Goal: Information Seeking & Learning: Find specific page/section

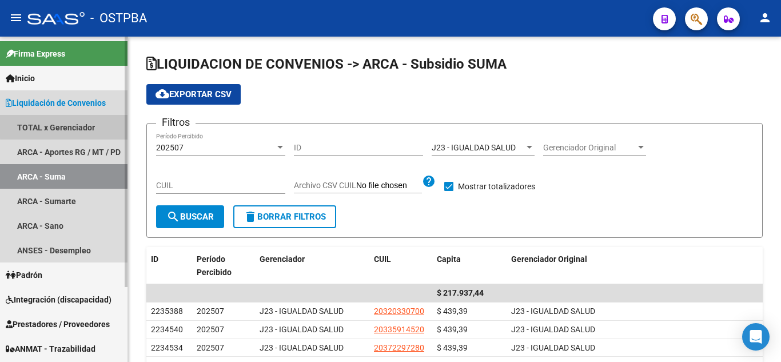
click at [74, 126] on link "TOTAL x Gerenciador" at bounding box center [64, 127] width 128 height 25
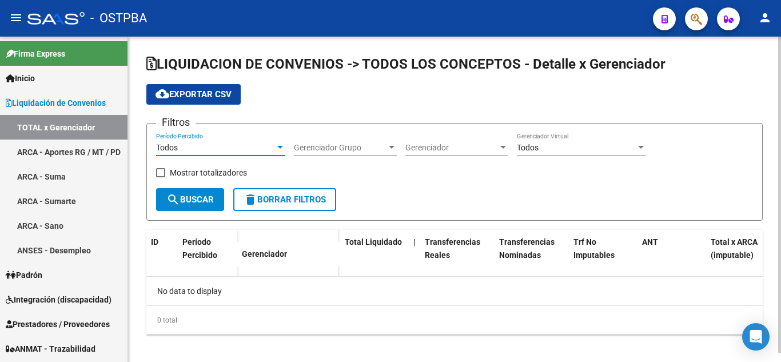
click at [261, 152] on div "Todos" at bounding box center [215, 148] width 119 height 10
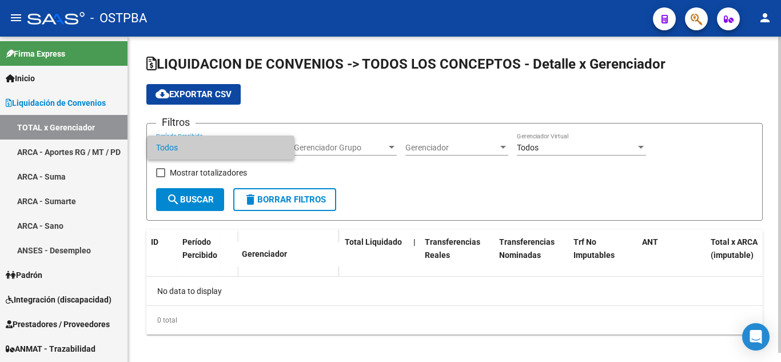
checkbox input "true"
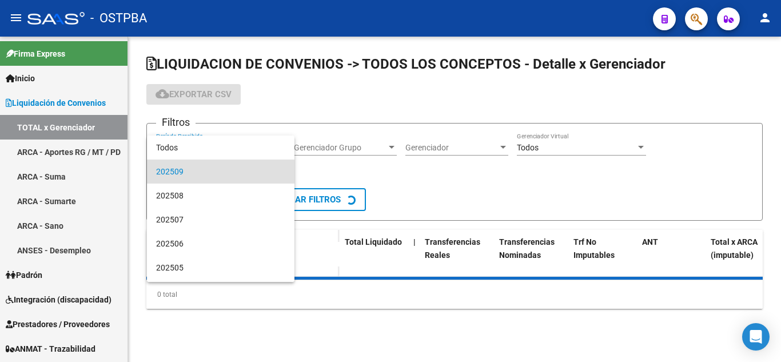
drag, startPoint x: 337, startPoint y: 151, endPoint x: 333, endPoint y: 141, distance: 11.0
click at [336, 149] on div at bounding box center [390, 181] width 781 height 362
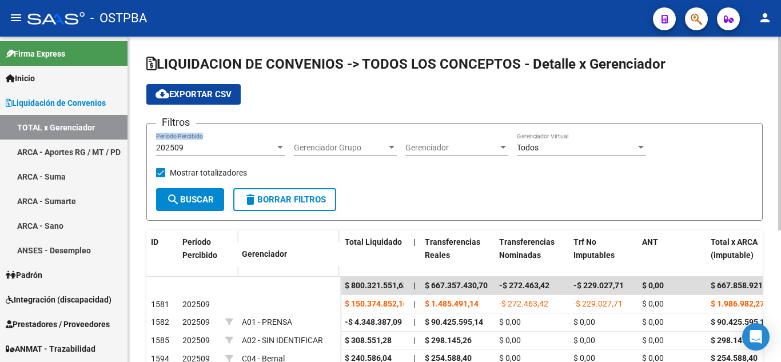
click at [228, 152] on div "202509 Período Percibido" at bounding box center [220, 149] width 129 height 33
click at [228, 152] on div "202509" at bounding box center [215, 148] width 119 height 10
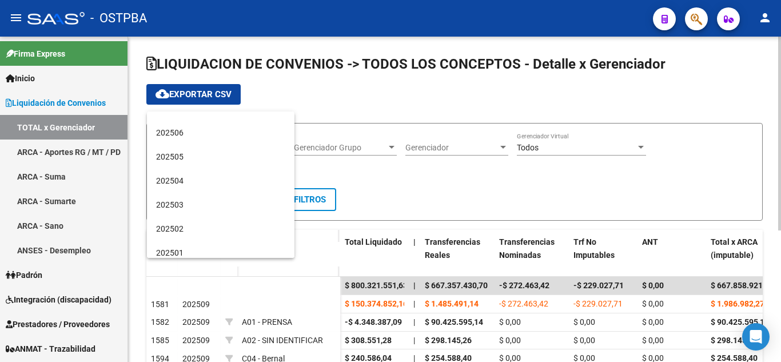
scroll to position [88, 0]
click at [200, 177] on span "202504" at bounding box center [220, 180] width 129 height 24
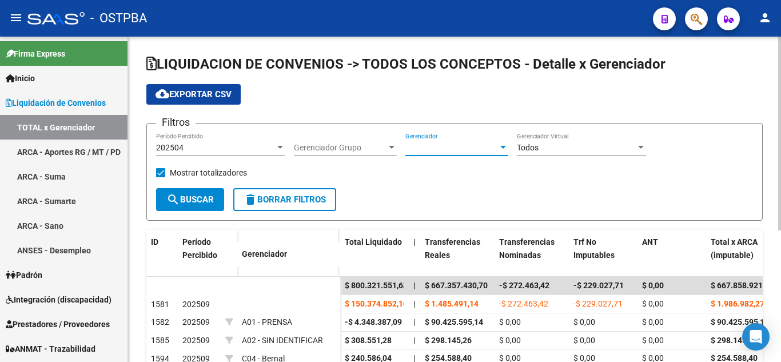
click at [503, 148] on div at bounding box center [503, 147] width 6 height 3
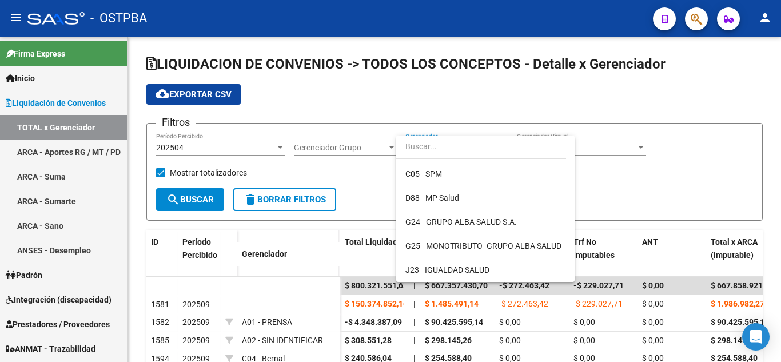
scroll to position [119, 0]
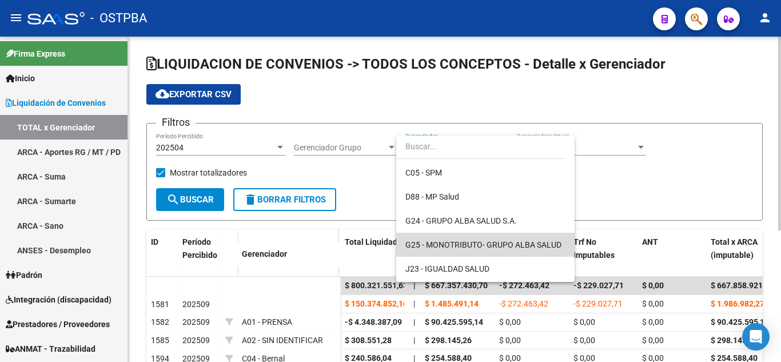
click at [503, 235] on span "G25 - MONOTRIBUTO- GRUPO ALBA SALUD" at bounding box center [485, 245] width 160 height 24
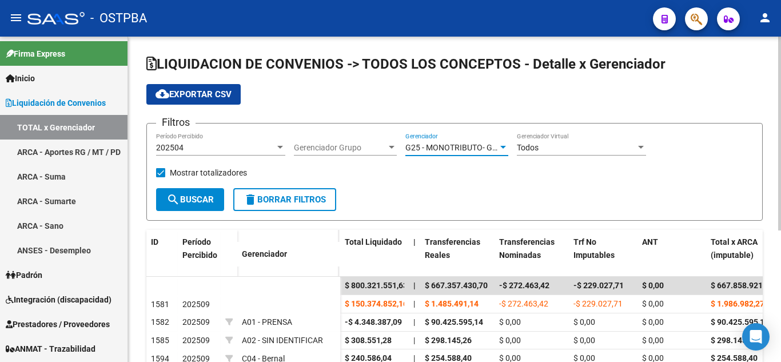
click at [211, 197] on span "search Buscar" at bounding box center [189, 199] width 47 height 10
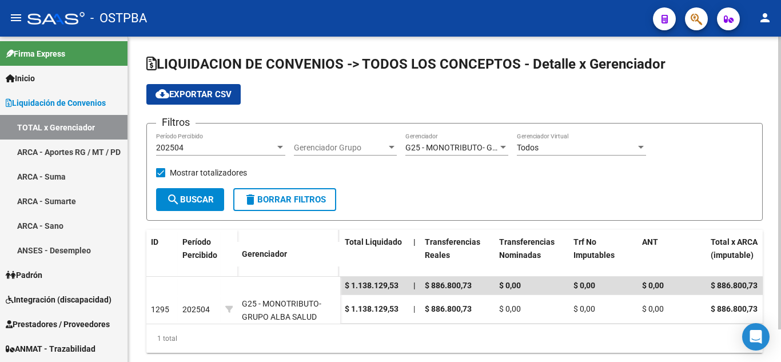
scroll to position [36, 0]
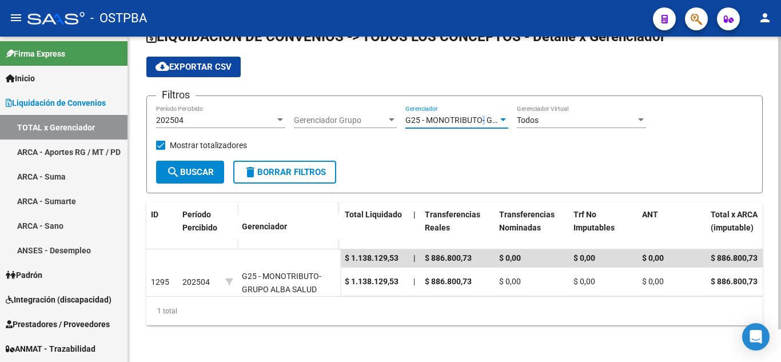
click at [482, 116] on span "G25 - MONOTRIBUTO- GRUPO ALBA SALUD" at bounding box center [483, 120] width 156 height 9
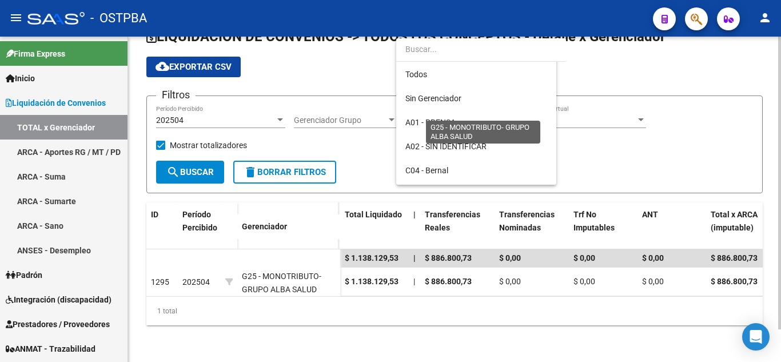
scroll to position [155, 0]
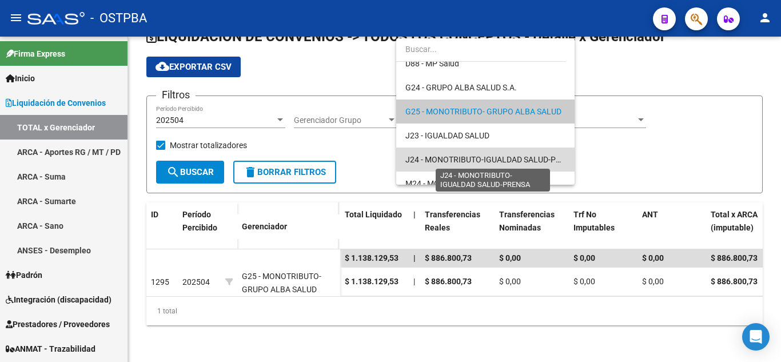
click at [546, 157] on span "J24 - MONOTRIBUTO-IGUALDAD SALUD-PRENSA" at bounding box center [493, 159] width 176 height 9
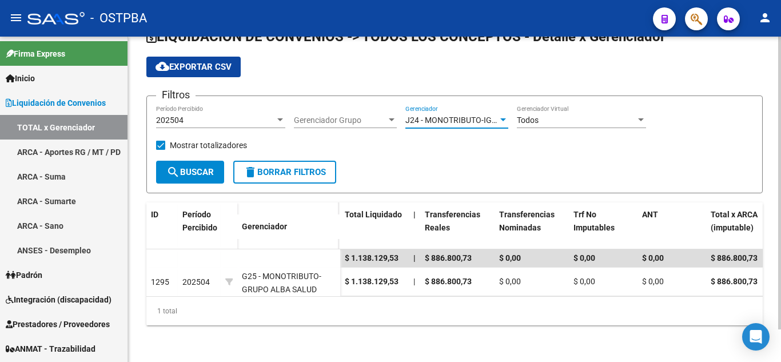
click at [191, 167] on span "search Buscar" at bounding box center [189, 172] width 47 height 10
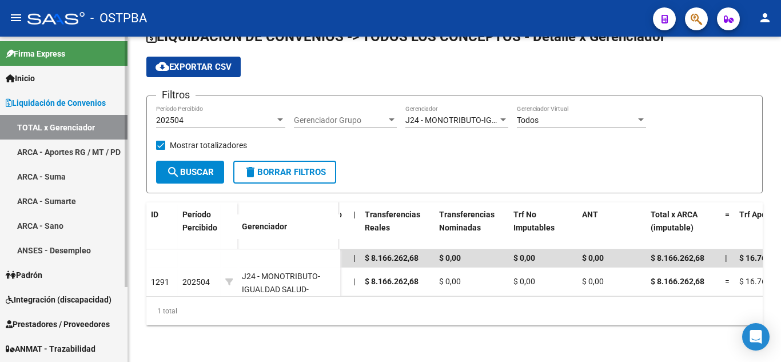
scroll to position [97, 0]
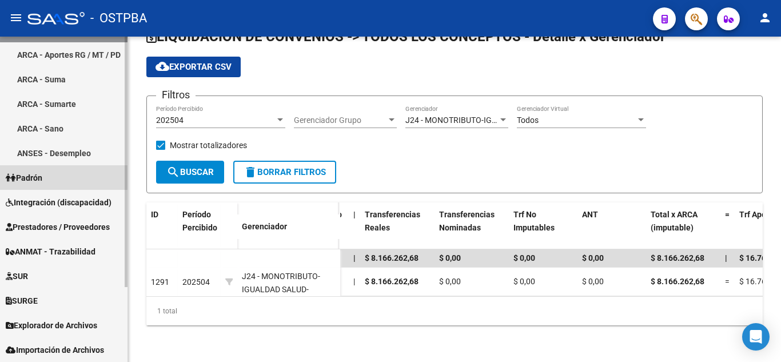
click at [56, 184] on link "Padrón" at bounding box center [64, 177] width 128 height 25
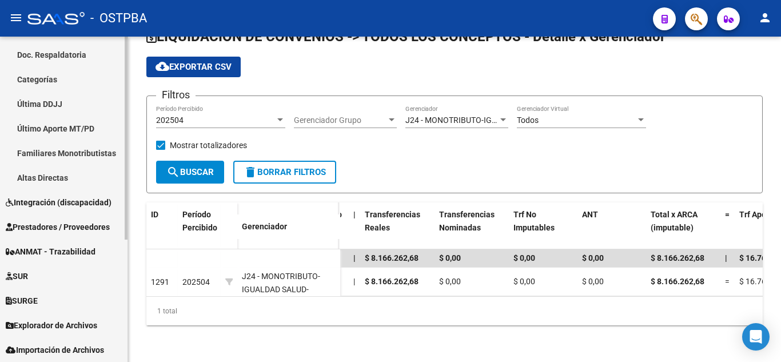
scroll to position [196, 0]
click at [46, 319] on span "Explorador de Archivos" at bounding box center [52, 325] width 92 height 13
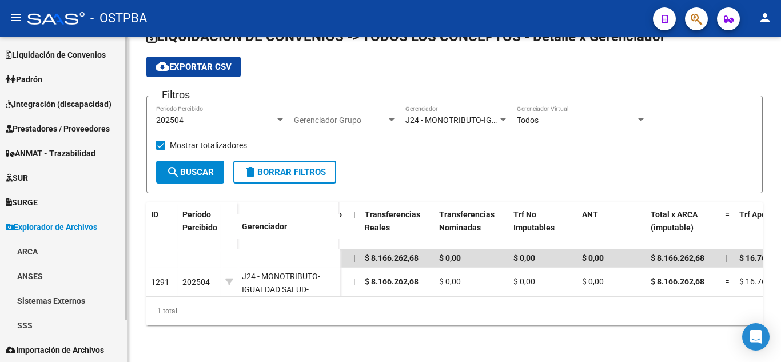
scroll to position [48, 0]
click at [34, 324] on link "SSS" at bounding box center [64, 325] width 128 height 25
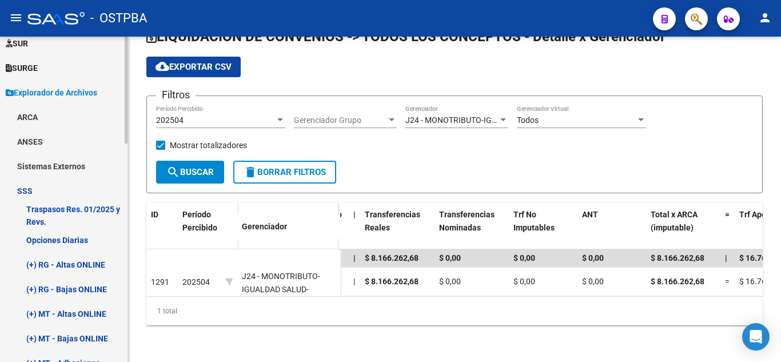
scroll to position [51, 0]
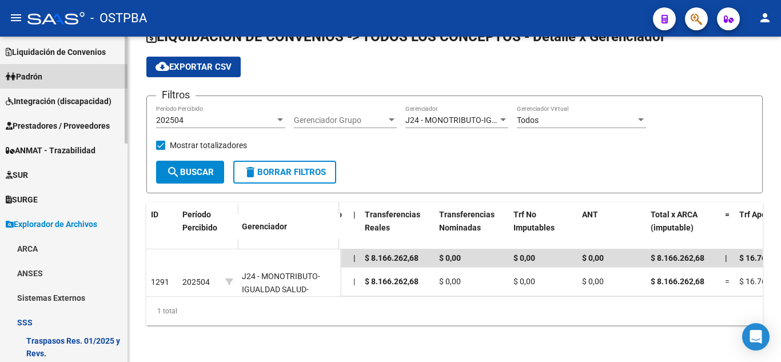
click at [86, 75] on link "Padrón" at bounding box center [64, 76] width 128 height 25
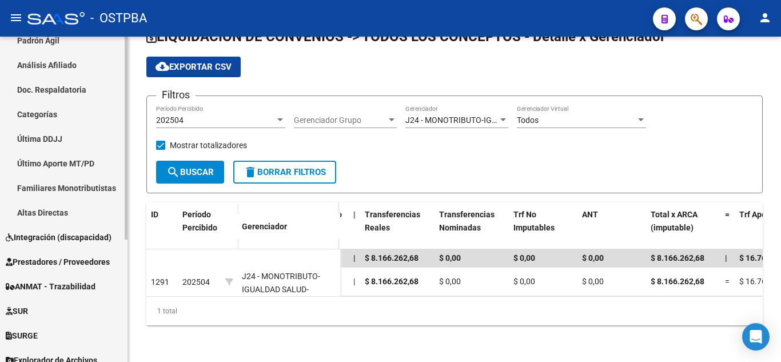
scroll to position [196, 0]
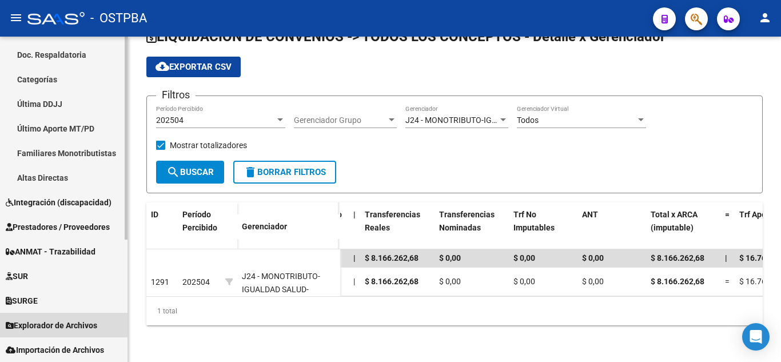
click at [56, 322] on span "Explorador de Archivos" at bounding box center [52, 325] width 92 height 13
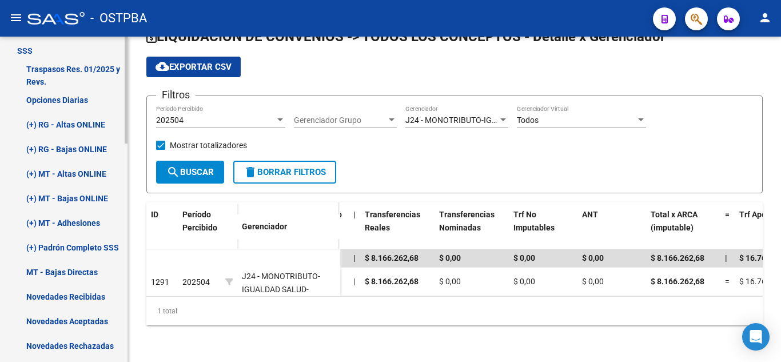
scroll to position [324, 0]
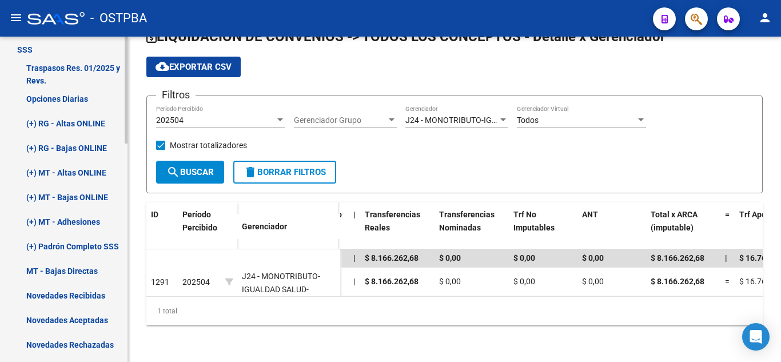
click at [80, 248] on link "(+) Padrón Completo SSS" at bounding box center [64, 246] width 128 height 25
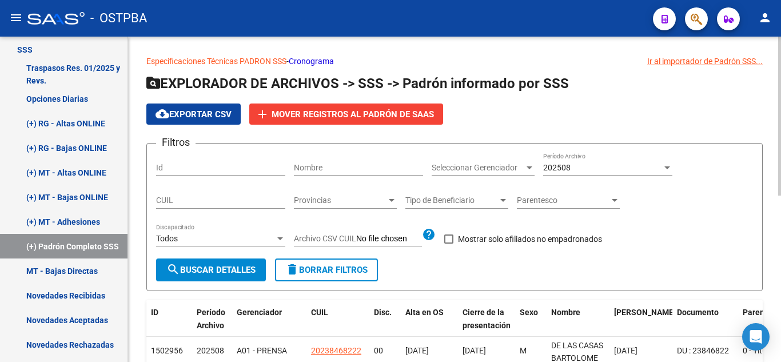
click at [569, 170] on div "202508 Período Archivo" at bounding box center [607, 164] width 129 height 23
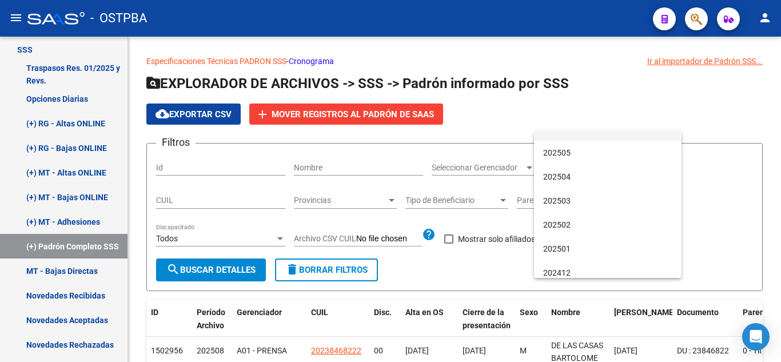
scroll to position [88, 0]
click at [571, 197] on span "202503" at bounding box center [607, 200] width 129 height 24
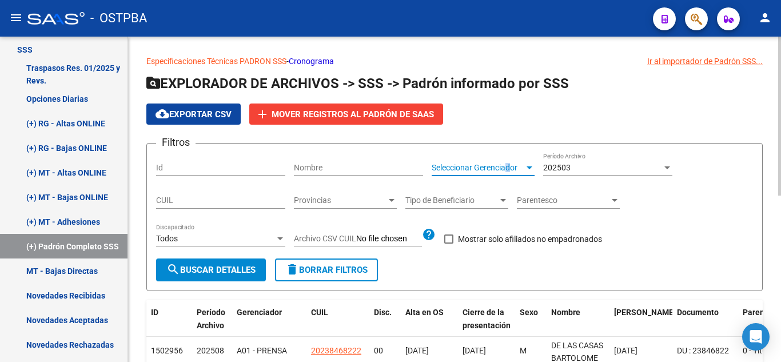
click at [509, 168] on span "Seleccionar Gerenciador" at bounding box center [478, 168] width 93 height 10
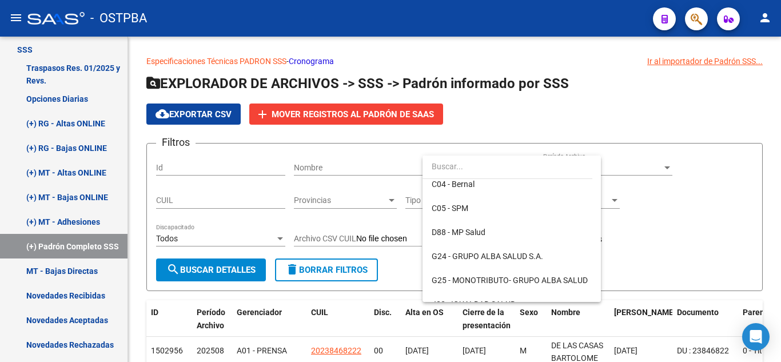
scroll to position [135, 0]
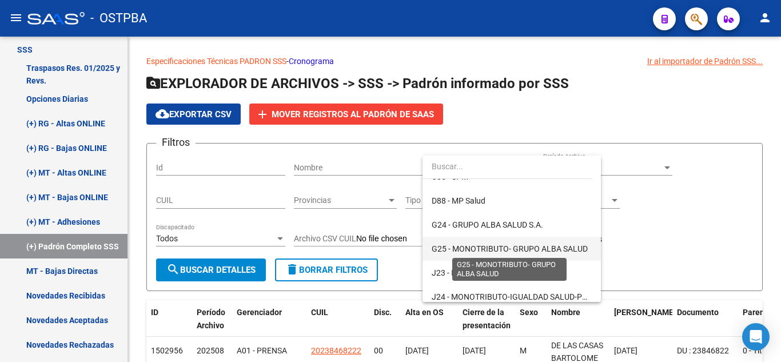
click at [515, 249] on span "G25 - MONOTRIBUTO- GRUPO ALBA SALUD" at bounding box center [510, 248] width 156 height 9
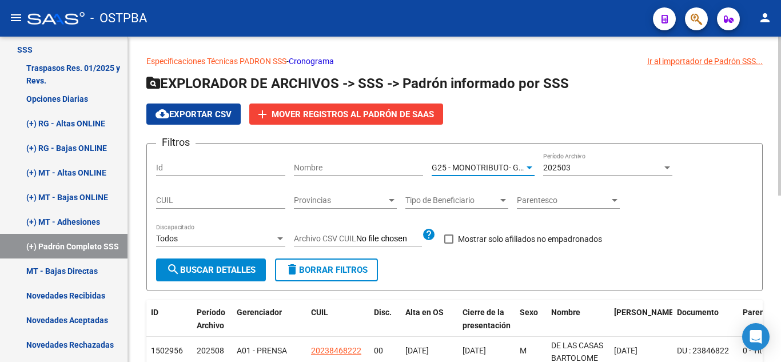
click at [474, 169] on span "G25 - MONOTRIBUTO- GRUPO ALBA SALUD" at bounding box center [510, 167] width 156 height 9
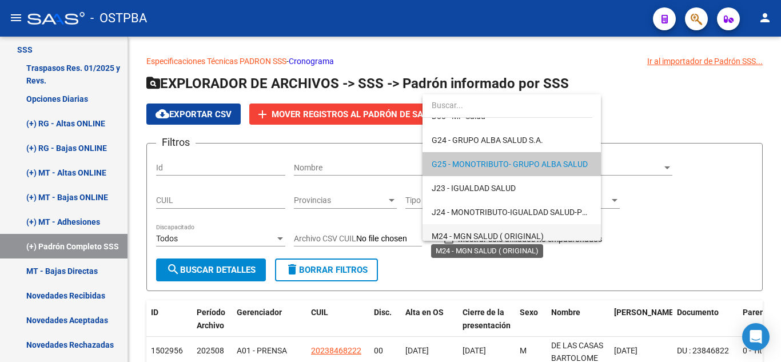
scroll to position [160, 0]
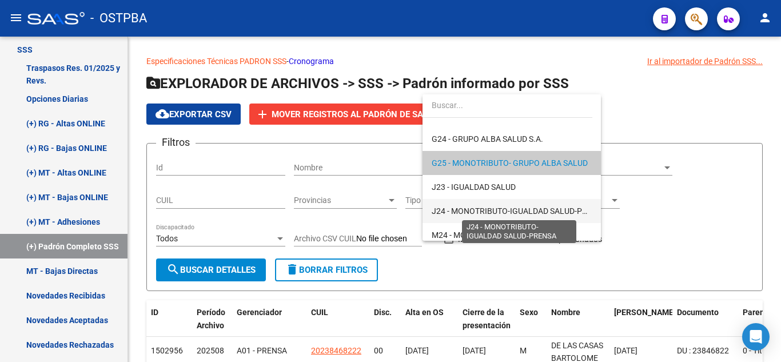
click at [524, 209] on span "J24 - MONOTRIBUTO-IGUALDAD SALUD-PRENSA" at bounding box center [520, 210] width 176 height 9
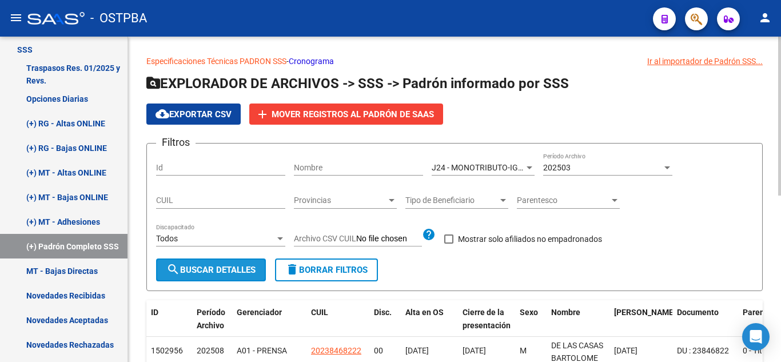
click at [220, 274] on span "search Buscar Detalles" at bounding box center [210, 270] width 89 height 10
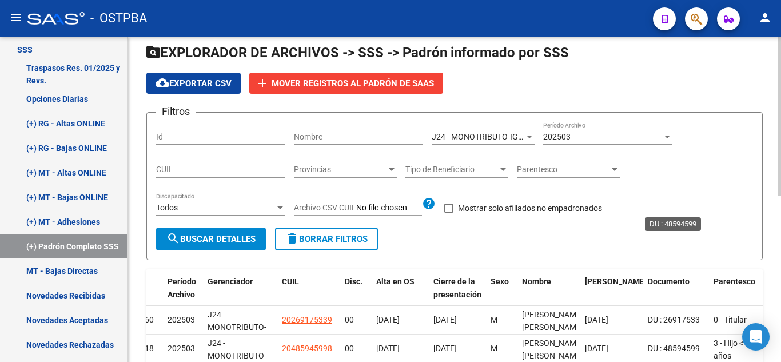
scroll to position [28, 0]
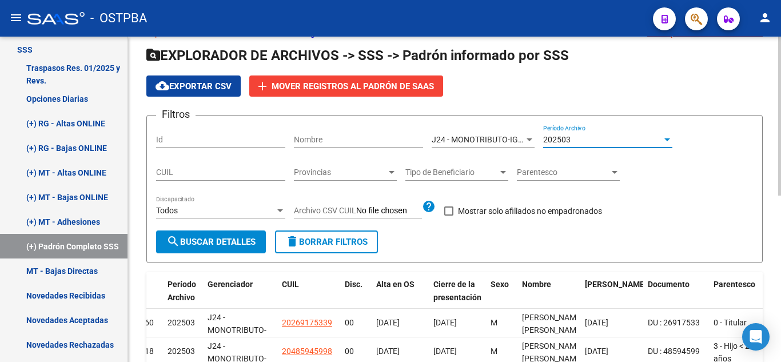
click at [594, 137] on div "202503" at bounding box center [602, 140] width 119 height 10
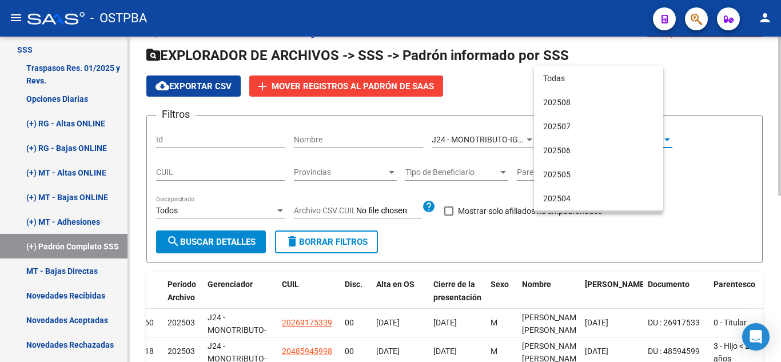
scroll to position [83, 0]
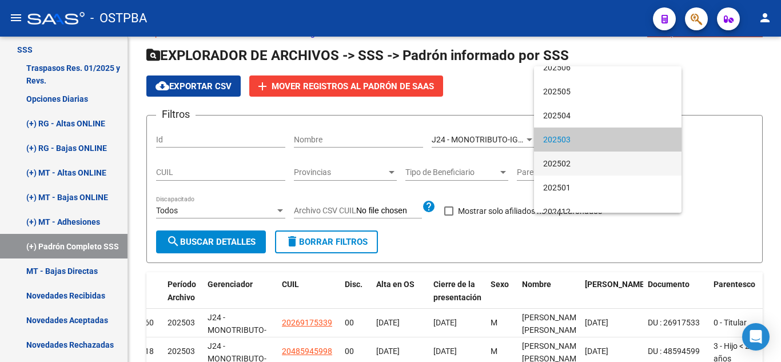
click at [599, 162] on span "202502" at bounding box center [607, 164] width 129 height 24
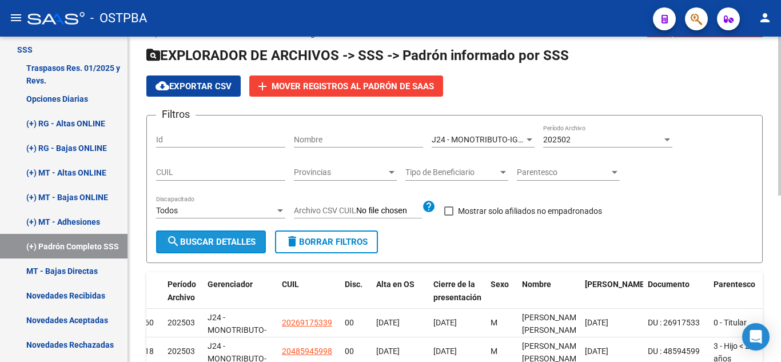
click at [248, 248] on button "search Buscar Detalles" at bounding box center [211, 241] width 110 height 23
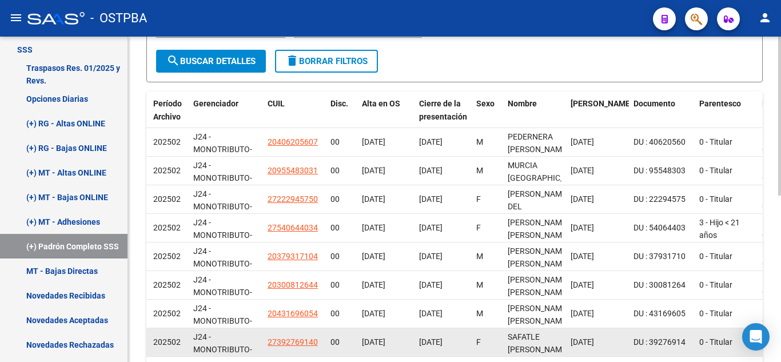
scroll to position [0, 0]
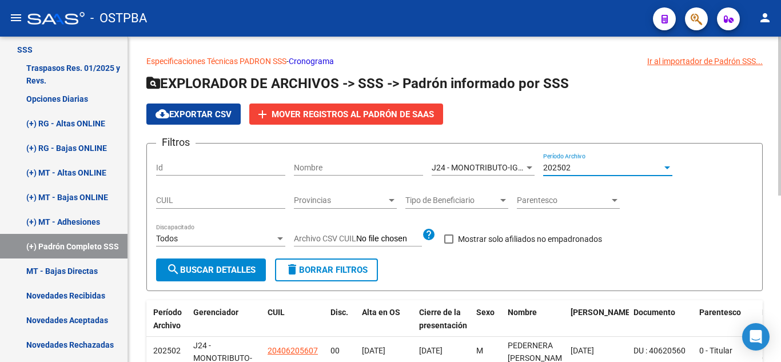
click at [580, 164] on div "202502" at bounding box center [602, 168] width 119 height 10
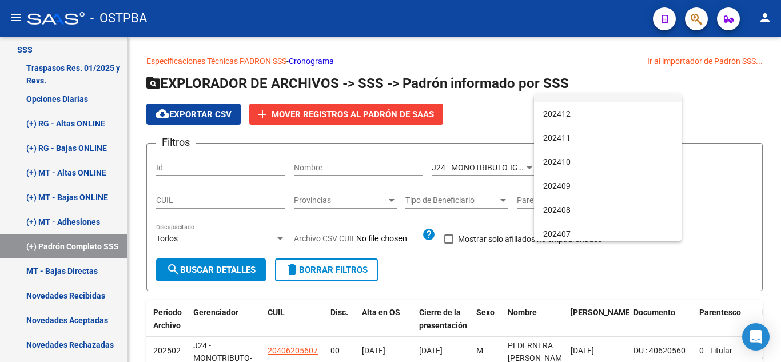
scroll to position [209, 0]
click at [590, 208] on span "202408" at bounding box center [607, 209] width 129 height 24
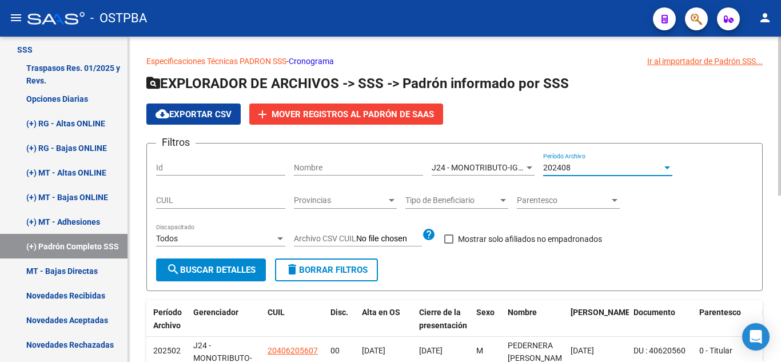
click at [483, 178] on div "J24 - MONOTRIBUTO-IGUALDAD SALUD-PRENSA Seleccionar Gerenciador" at bounding box center [483, 169] width 103 height 33
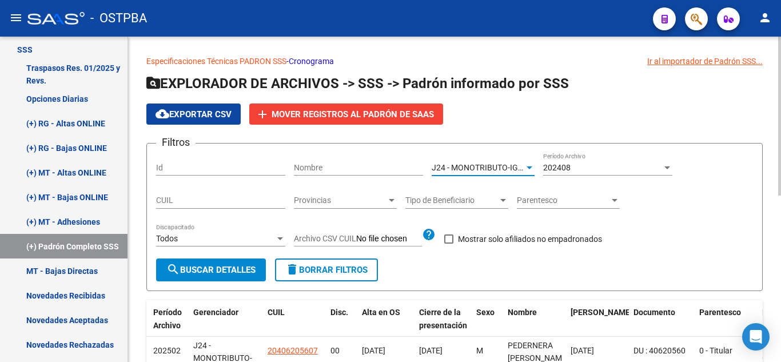
click at [480, 167] on span "J24 - MONOTRIBUTO-IGUALDAD SALUD-PRENSA" at bounding box center [520, 167] width 176 height 9
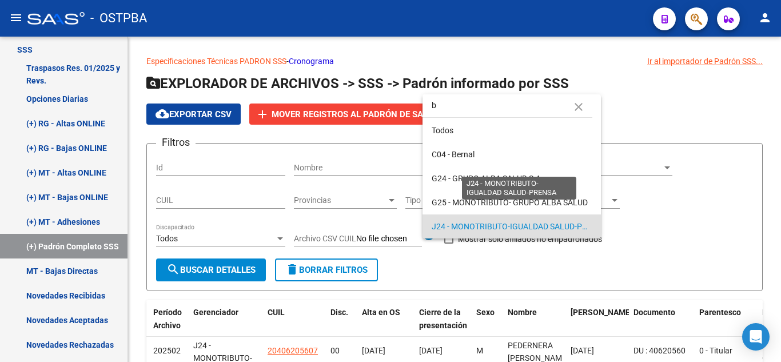
scroll to position [0, 0]
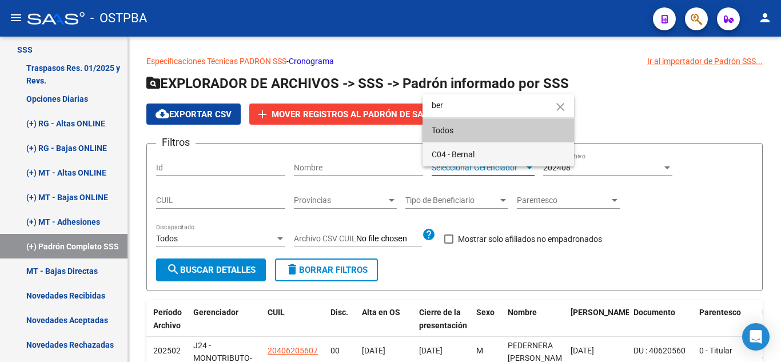
type input "ber"
click at [476, 149] on span "C04 - Bernal" at bounding box center [498, 154] width 133 height 24
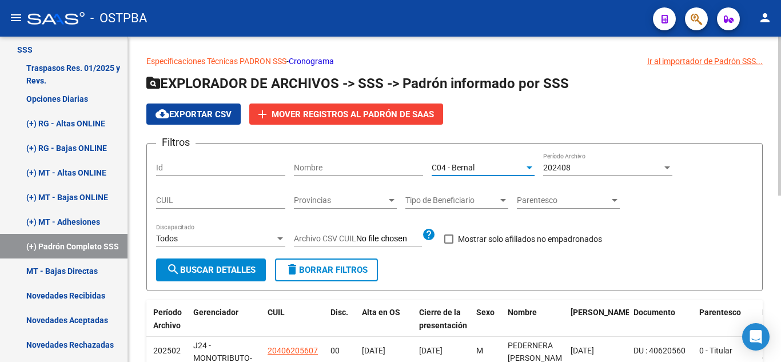
click at [237, 268] on span "search Buscar Detalles" at bounding box center [210, 270] width 89 height 10
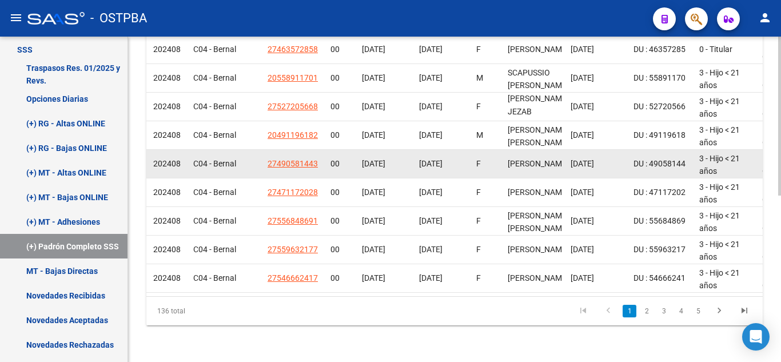
scroll to position [0, 38]
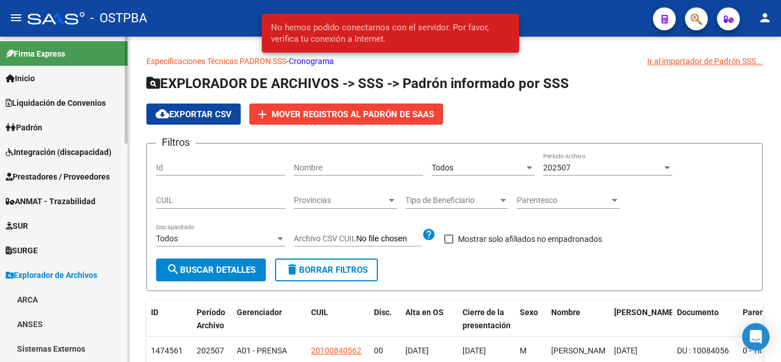
click at [58, 104] on span "Liquidación de Convenios" at bounding box center [56, 103] width 100 height 13
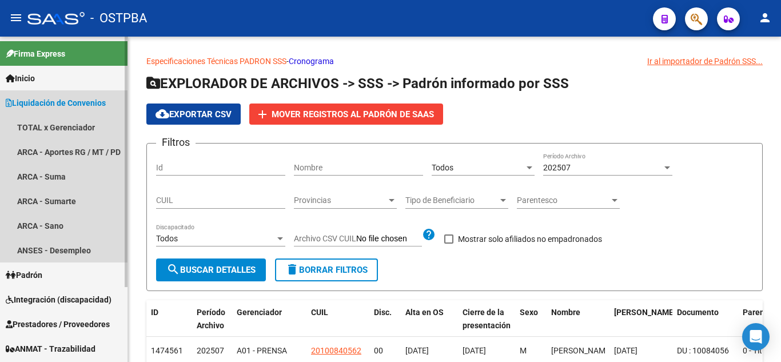
click at [59, 105] on span "Liquidación de Convenios" at bounding box center [56, 103] width 100 height 13
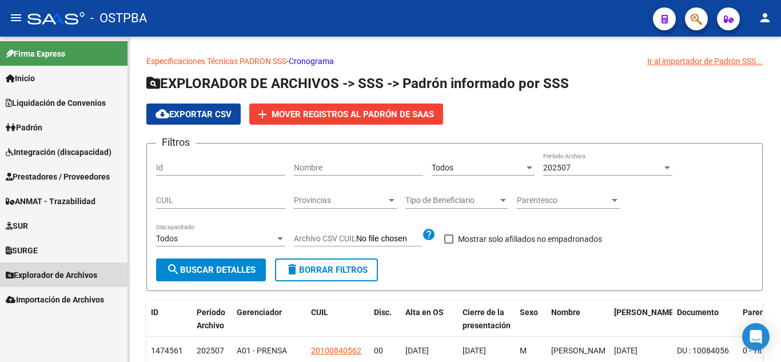
click at [57, 272] on span "Explorador de Archivos" at bounding box center [52, 275] width 92 height 13
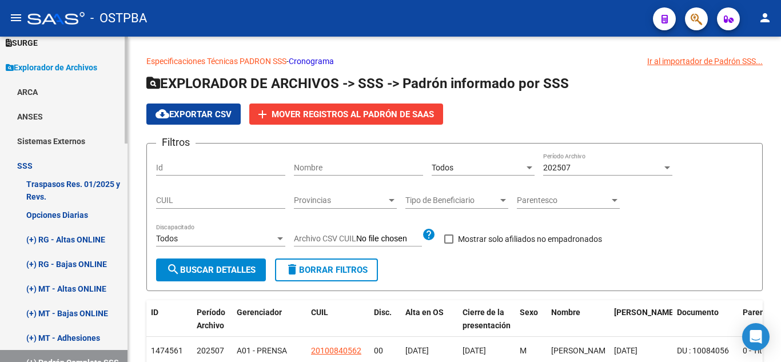
scroll to position [207, 0]
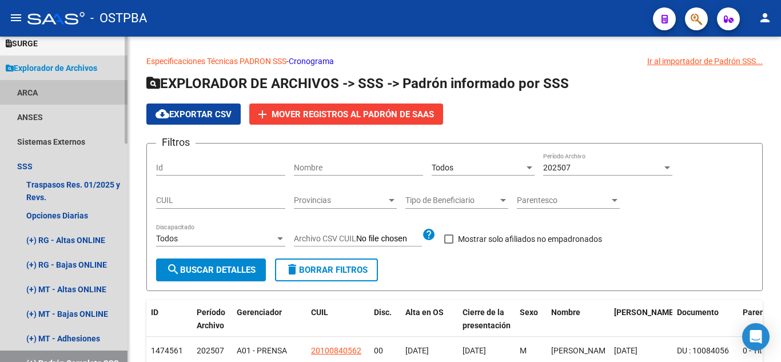
click at [42, 92] on link "ARCA" at bounding box center [64, 92] width 128 height 25
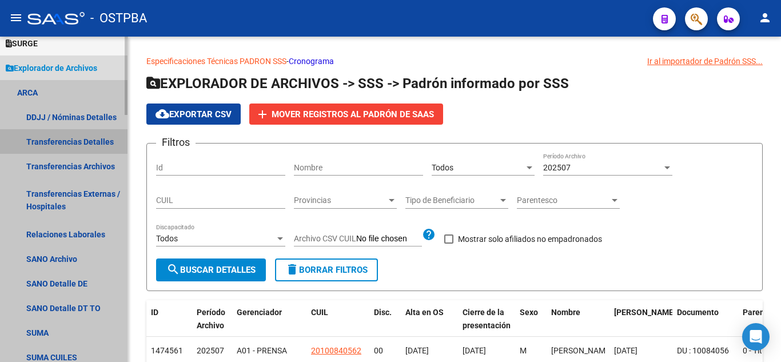
click at [97, 140] on link "Transferencias Detalles" at bounding box center [64, 141] width 128 height 25
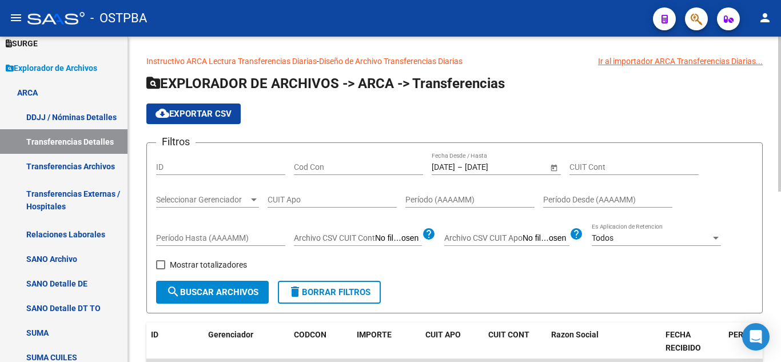
click at [552, 168] on span "Open calendar" at bounding box center [553, 167] width 27 height 27
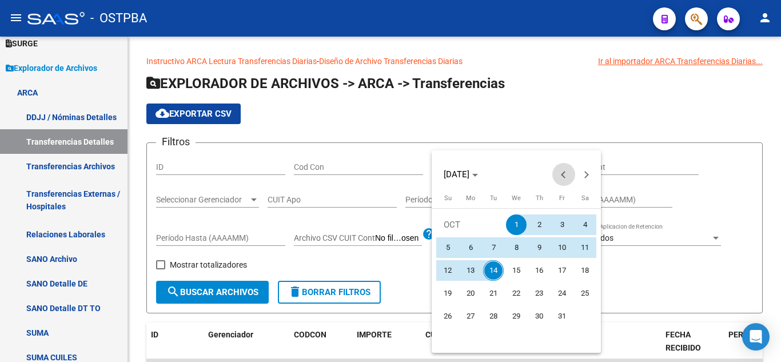
click at [563, 175] on button "Previous month" at bounding box center [563, 174] width 23 height 23
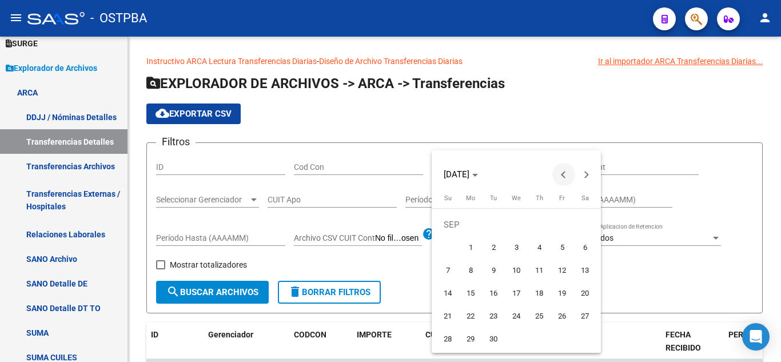
click at [563, 175] on button "Previous month" at bounding box center [563, 174] width 23 height 23
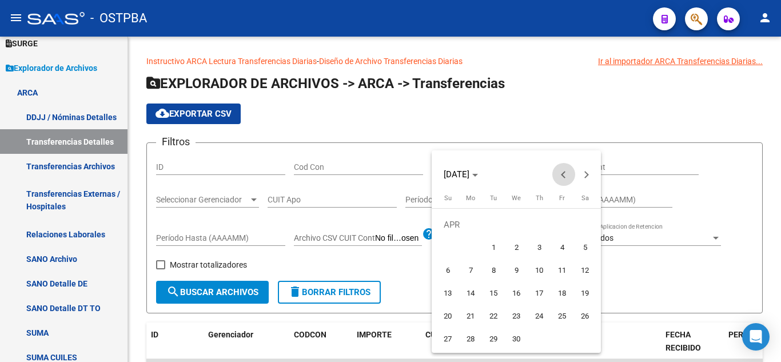
click at [563, 175] on button "Previous month" at bounding box center [563, 174] width 23 height 23
click at [590, 177] on span "Next month" at bounding box center [586, 174] width 23 height 23
click at [481, 245] on td at bounding box center [459, 247] width 46 height 23
click at [492, 246] on span "1" at bounding box center [493, 247] width 21 height 21
type input "[DATE]"
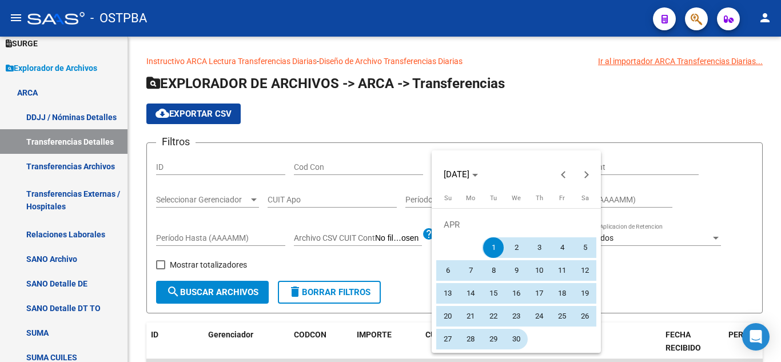
click at [519, 335] on span "30" at bounding box center [516, 339] width 21 height 21
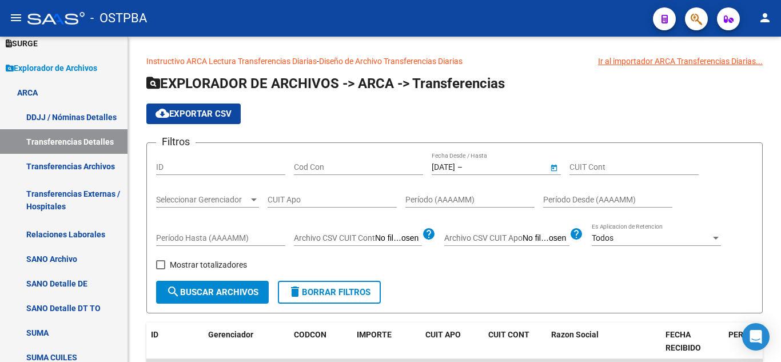
type input "[DATE]"
click at [240, 199] on span "Seleccionar Gerenciador" at bounding box center [202, 200] width 93 height 10
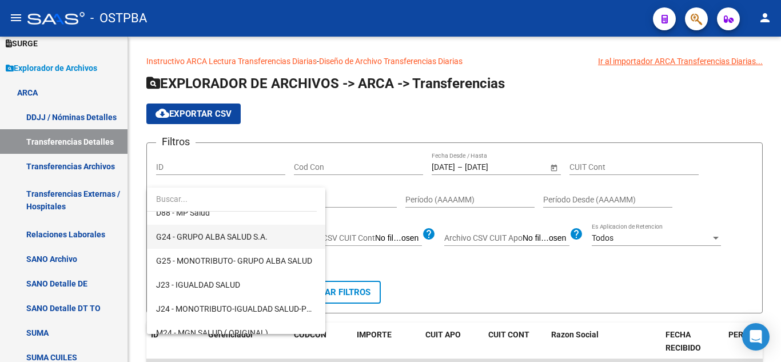
scroll to position [155, 0]
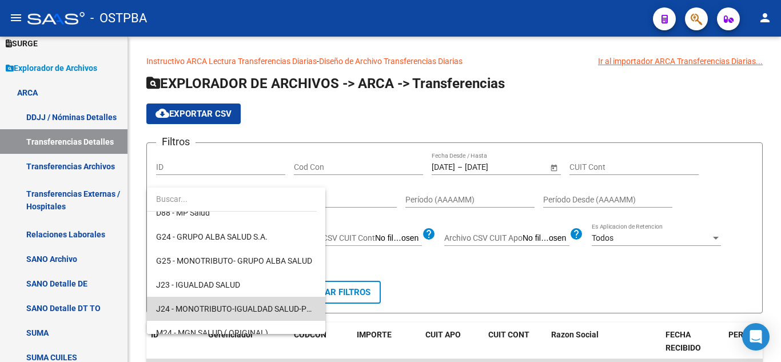
click at [253, 303] on span "J24 - MONOTRIBUTO-IGUALDAD SALUD-PRENSA" at bounding box center [236, 309] width 160 height 24
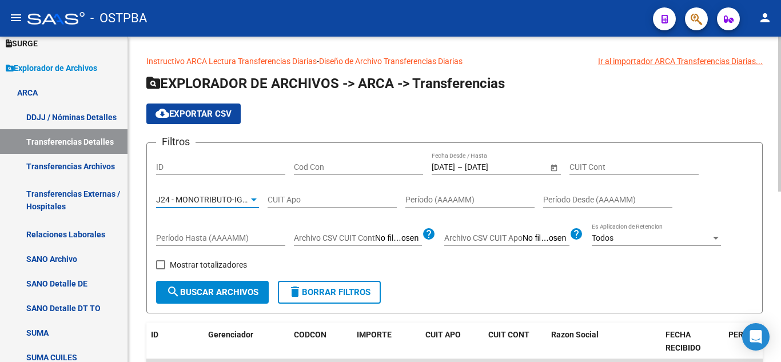
click at [192, 261] on span "Mostrar totalizadores" at bounding box center [208, 265] width 77 height 14
click at [161, 269] on input "Mostrar totalizadores" at bounding box center [160, 269] width 1 height 1
checkbox input "true"
click at [206, 292] on span "search Buscar Archivos" at bounding box center [212, 292] width 92 height 10
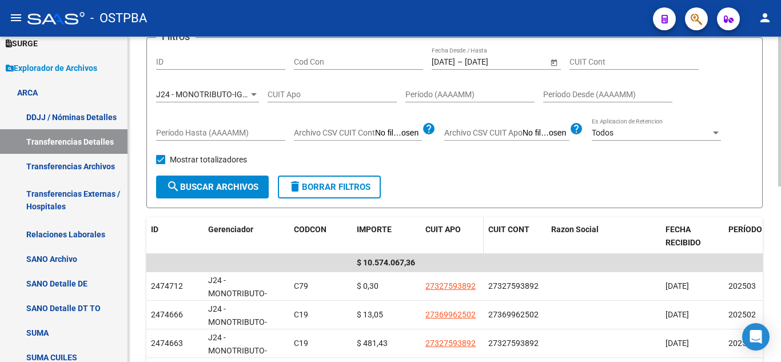
scroll to position [103, 0]
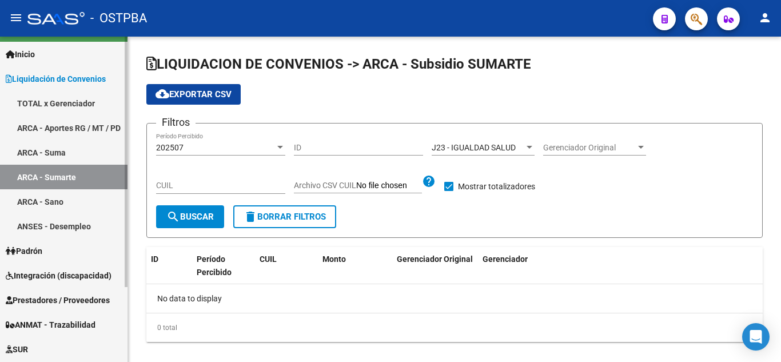
scroll to position [97, 0]
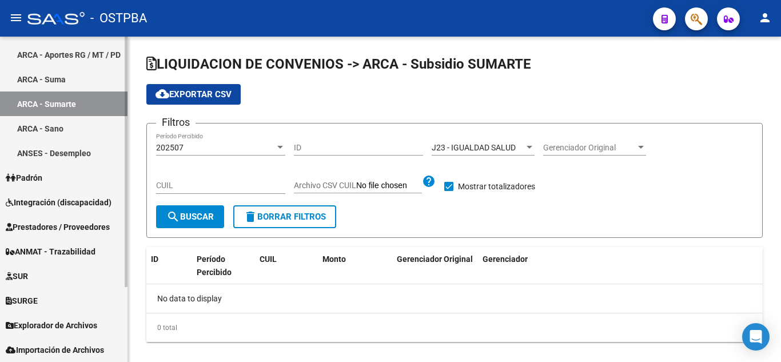
click at [68, 324] on span "Explorador de Archivos" at bounding box center [52, 325] width 92 height 13
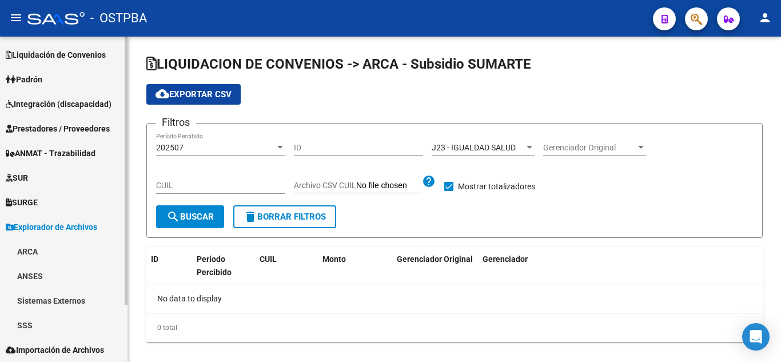
scroll to position [48, 0]
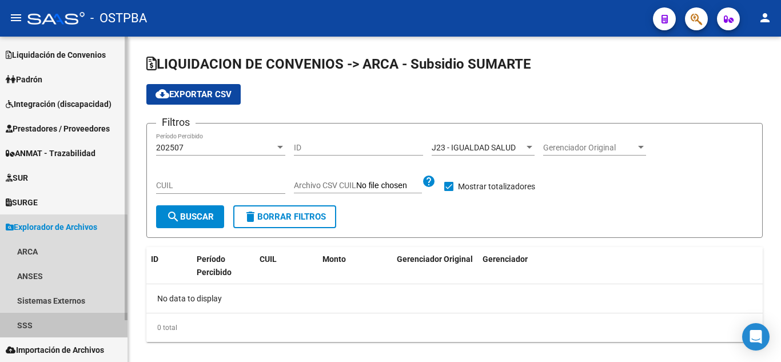
click at [52, 317] on link "SSS" at bounding box center [64, 325] width 128 height 25
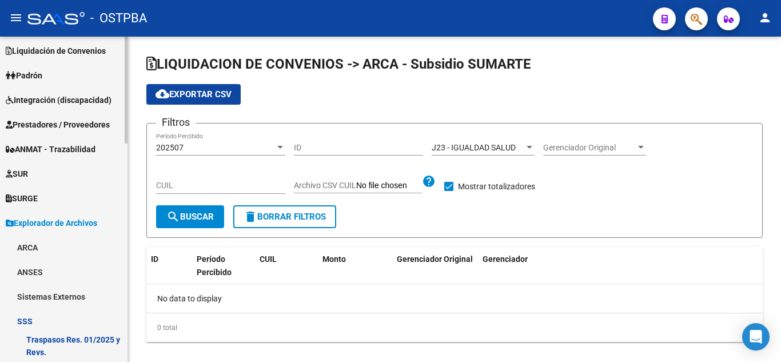
scroll to position [53, 0]
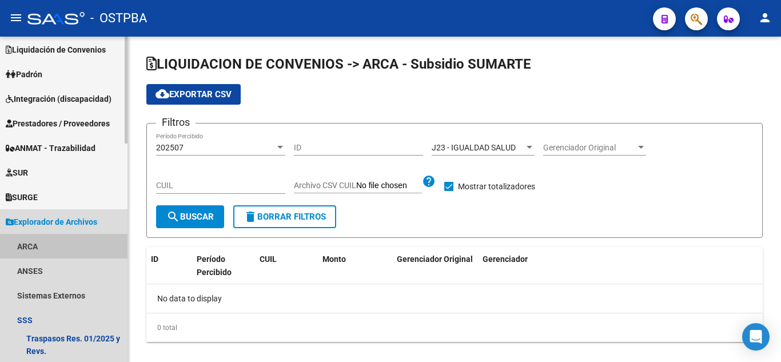
click at [51, 247] on link "ARCA" at bounding box center [64, 246] width 128 height 25
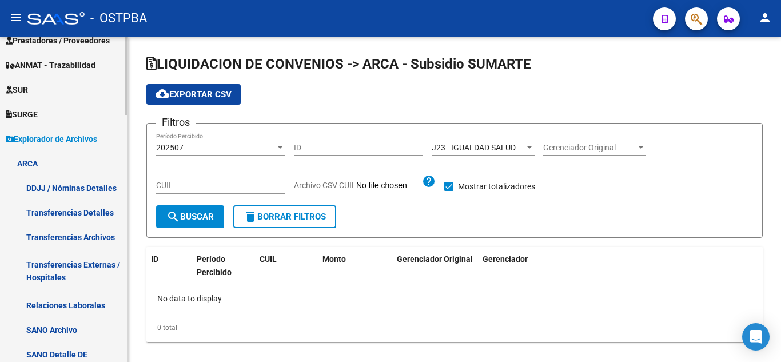
scroll to position [137, 0]
click at [90, 213] on link "Transferencias Detalles" at bounding box center [64, 212] width 128 height 25
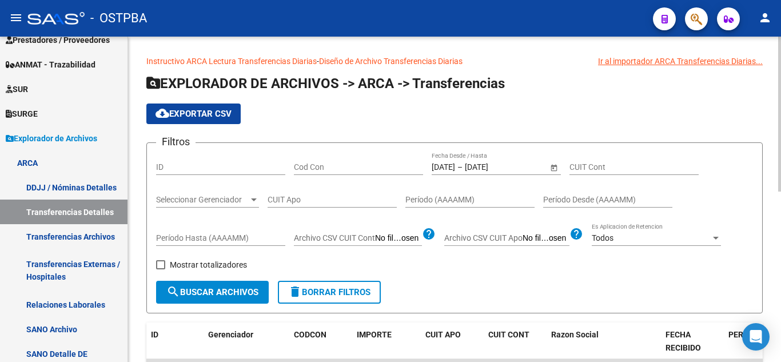
click at [552, 166] on span "Open calendar" at bounding box center [553, 167] width 27 height 27
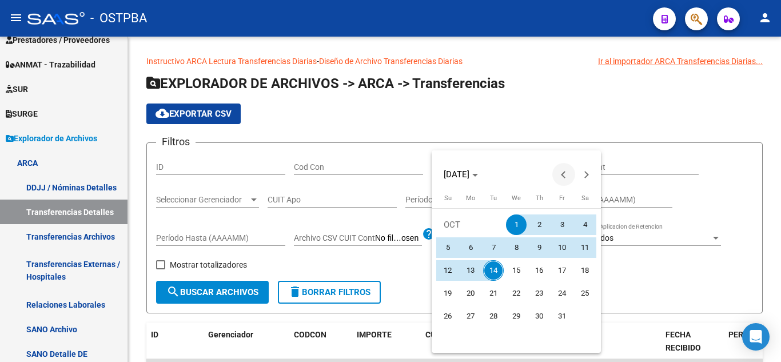
click at [560, 175] on span "Previous month" at bounding box center [563, 174] width 23 height 23
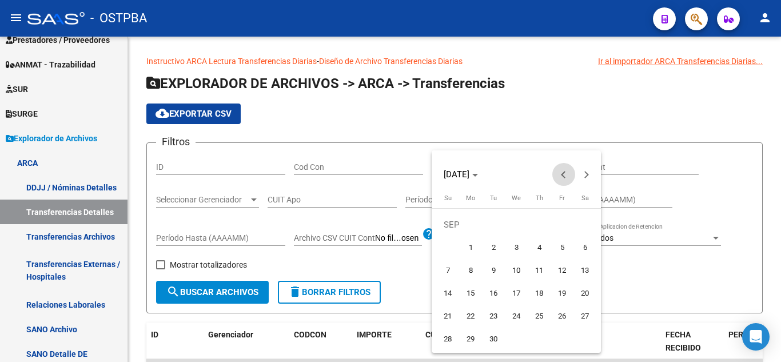
click at [560, 175] on span "Previous month" at bounding box center [563, 174] width 23 height 23
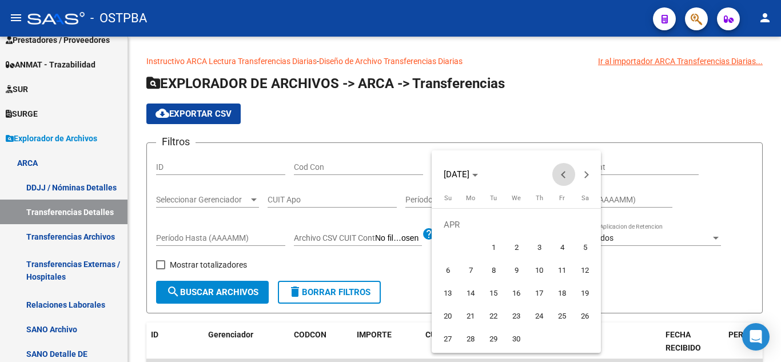
click at [560, 175] on span "Previous month" at bounding box center [563, 174] width 23 height 23
click at [587, 221] on span "1" at bounding box center [585, 224] width 21 height 21
type input "01/03/2025"
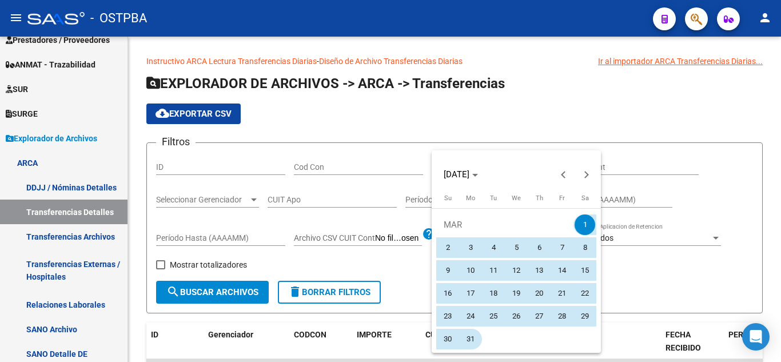
click at [476, 342] on span "31" at bounding box center [470, 339] width 21 height 21
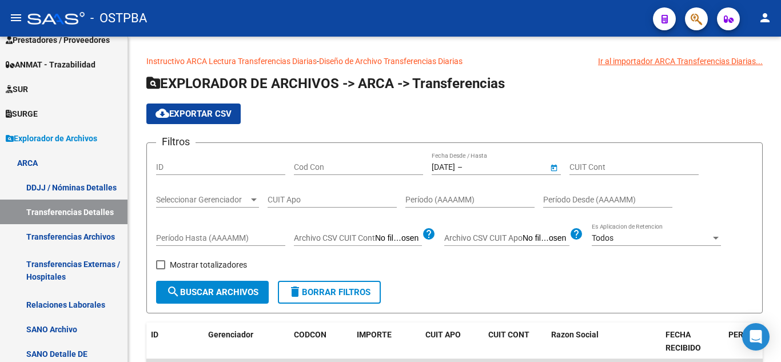
type input "31/03/2025"
click at [242, 202] on span "Seleccionar Gerenciador" at bounding box center [202, 200] width 93 height 10
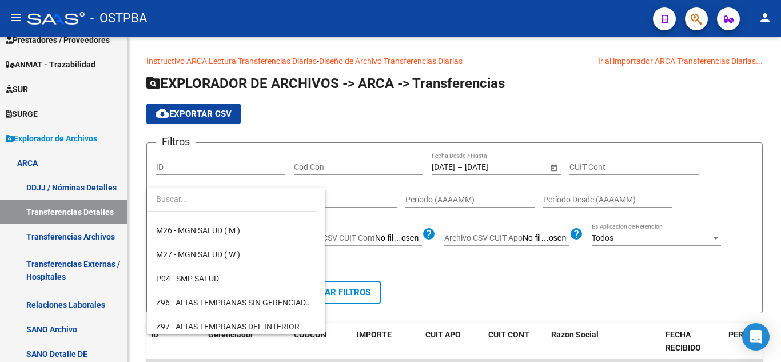
scroll to position [334, 0]
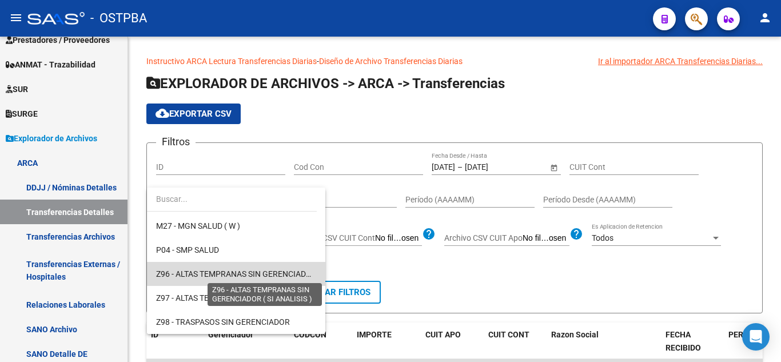
click at [249, 270] on span "Z96 - ALTAS TEMPRANAS SIN GERENCIADOR ( SI ANALISIS )" at bounding box center [263, 273] width 214 height 9
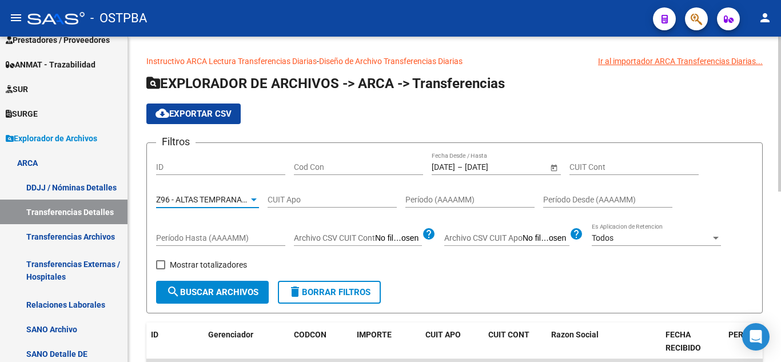
click at [190, 261] on span "Mostrar totalizadores" at bounding box center [208, 265] width 77 height 14
click at [161, 269] on input "Mostrar totalizadores" at bounding box center [160, 269] width 1 height 1
checkbox input "true"
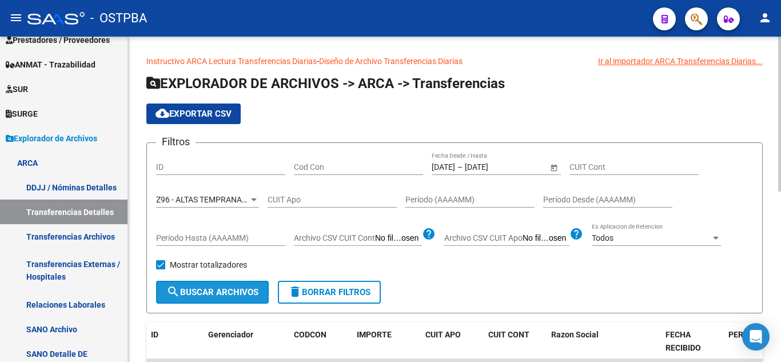
click at [198, 290] on span "search Buscar Archivos" at bounding box center [212, 292] width 92 height 10
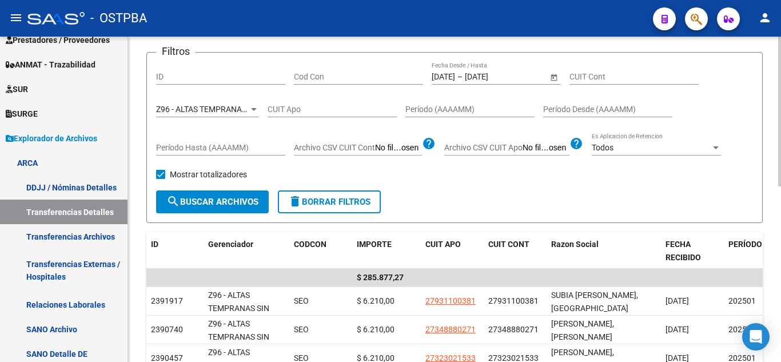
scroll to position [91, 0]
